Goal: Task Accomplishment & Management: Use online tool/utility

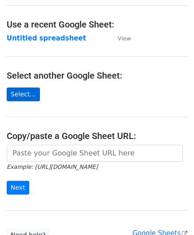
scroll to position [44, 0]
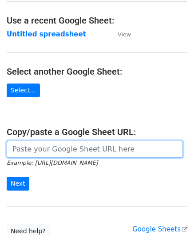
click at [33, 153] on input "url" at bounding box center [95, 149] width 176 height 17
paste input "[URL][DOMAIN_NAME]"
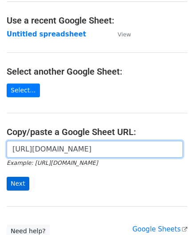
type input "[URL][DOMAIN_NAME]"
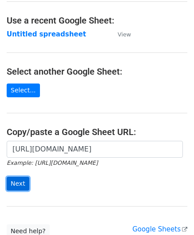
scroll to position [0, 0]
click at [19, 179] on input "Next" at bounding box center [18, 184] width 23 height 14
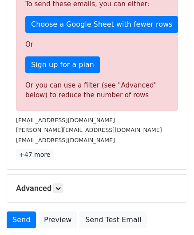
scroll to position [300, 0]
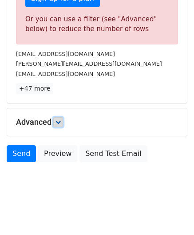
click at [57, 121] on link at bounding box center [58, 122] width 10 height 10
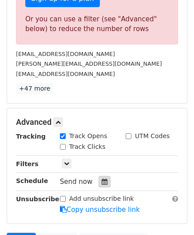
click at [102, 179] on icon at bounding box center [105, 181] width 6 height 6
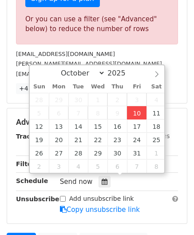
type input "[DATE] 12:00"
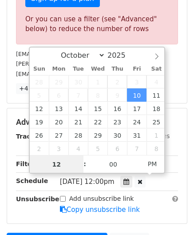
paste input "0"
type input "10"
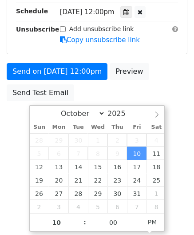
type input "[DATE] 22:00"
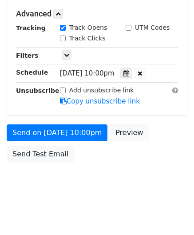
scroll to position [407, 0]
